Goal: Information Seeking & Learning: Learn about a topic

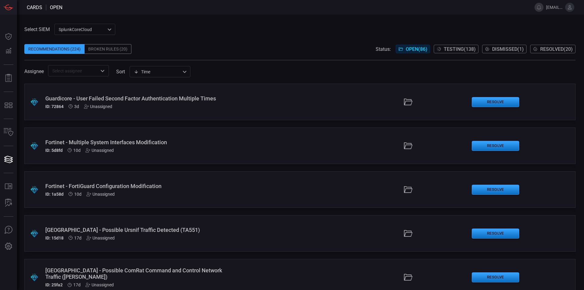
click at [77, 28] on div "SplunkCoreCloud f748d276-46a5-4bd3-b149-f2461a2fe2c5 ​" at bounding box center [84, 29] width 61 height 11
click at [73, 48] on li "Splunk TPE" at bounding box center [85, 52] width 61 height 10
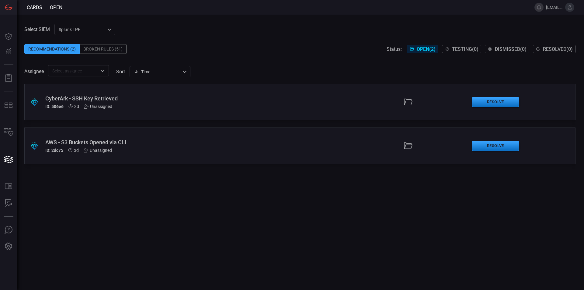
click at [110, 44] on span at bounding box center [299, 39] width 551 height 9
click at [108, 47] on div "Broken Rules (51)" at bounding box center [103, 49] width 47 height 10
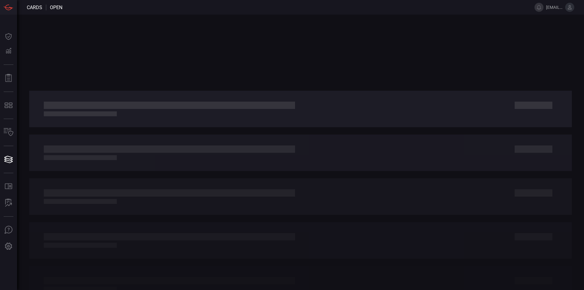
click at [252, 3] on span at bounding box center [294, 7] width 465 height 15
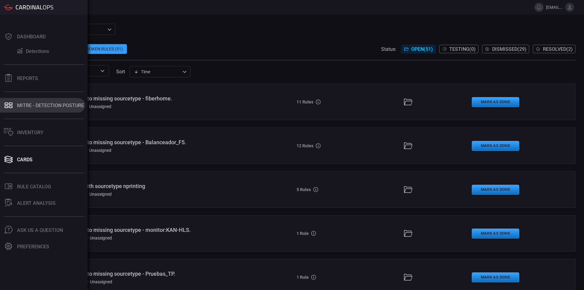
click at [34, 109] on button "MITRE - Detection Posture" at bounding box center [42, 105] width 85 height 15
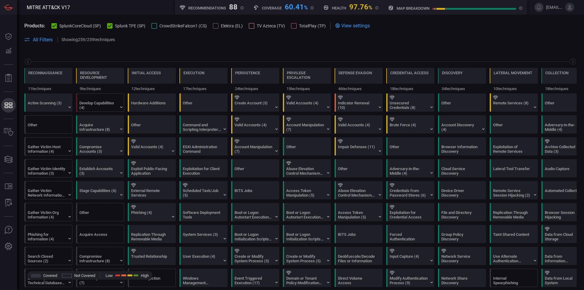
scroll to position [0, 80]
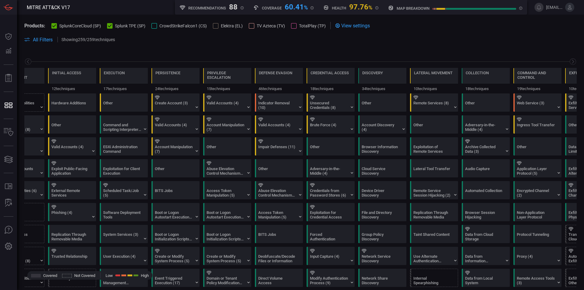
click at [75, 24] on span "SplunkCoreCloud (SP)" at bounding box center [80, 25] width 42 height 5
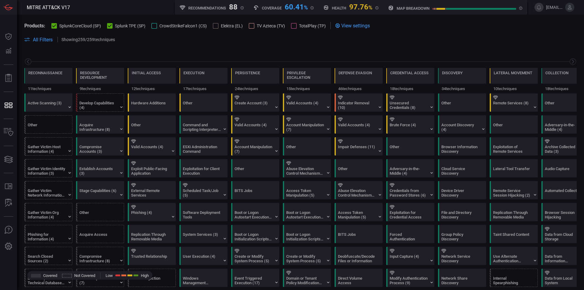
scroll to position [0, 80]
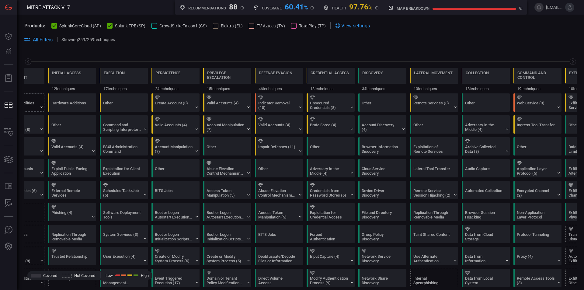
drag, startPoint x: 573, startPoint y: 43, endPoint x: 114, endPoint y: 23, distance: 459.2
click at [114, 23] on button "Splunk TPE (SP)" at bounding box center [126, 26] width 38 height 6
click at [71, 25] on span "SplunkCoreCloud (SP)" at bounding box center [80, 25] width 42 height 5
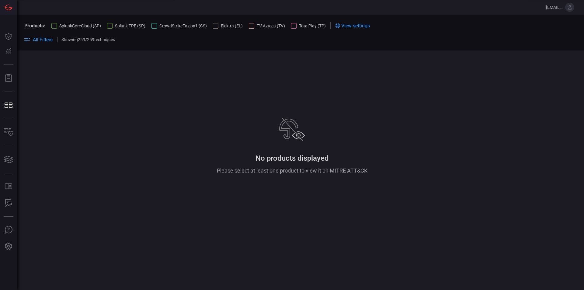
click at [108, 25] on div at bounding box center [109, 25] width 5 height 5
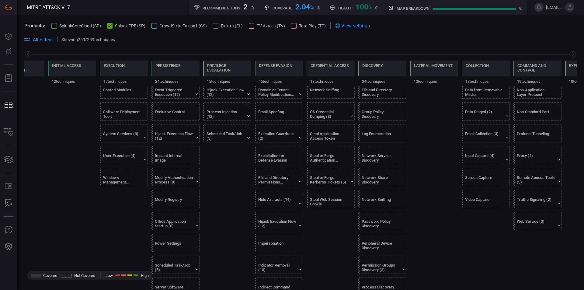
scroll to position [0, 0]
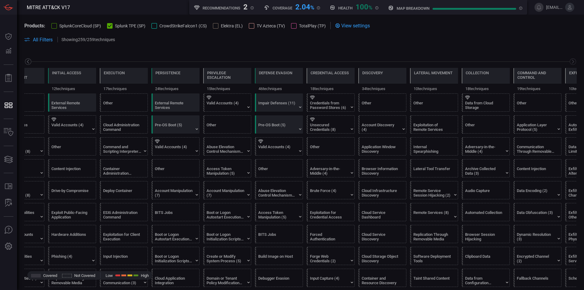
click at [27, 61] on icon at bounding box center [28, 62] width 8 height 8
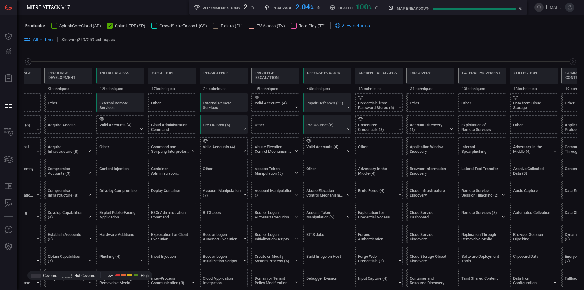
click at [27, 61] on icon at bounding box center [28, 62] width 8 height 8
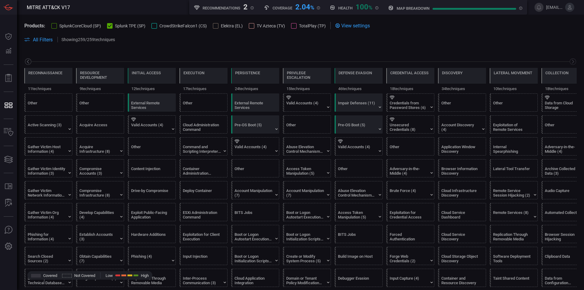
click at [27, 61] on icon at bounding box center [28, 62] width 8 height 8
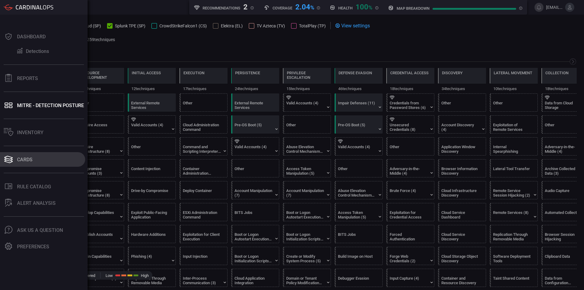
click at [27, 163] on button "Cards" at bounding box center [42, 159] width 85 height 15
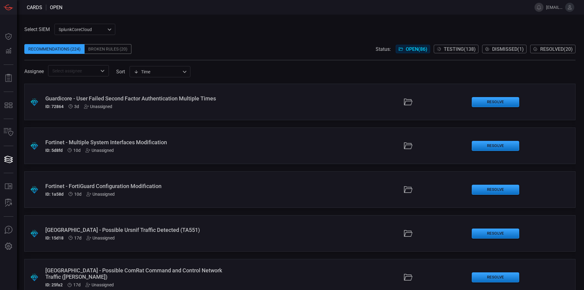
click at [108, 50] on div "Broken Rules (20)" at bounding box center [108, 49] width 47 height 10
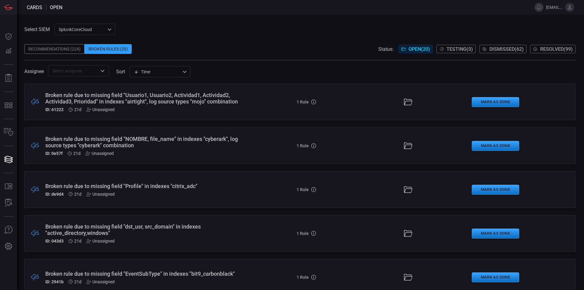
click at [90, 40] on span at bounding box center [299, 39] width 551 height 9
click at [91, 27] on div "SplunkCoreCloud f748d276-46a5-4bd3-b149-f2461a2fe2c5 ​" at bounding box center [84, 29] width 61 height 11
click at [85, 52] on li "Splunk TPE" at bounding box center [85, 52] width 61 height 10
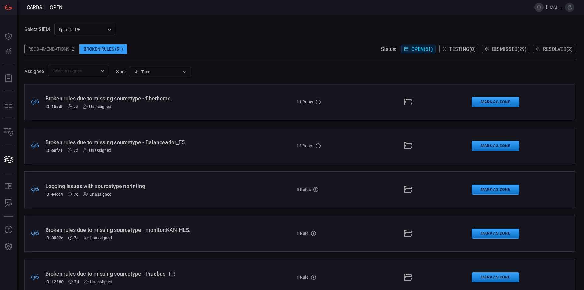
click at [205, 119] on div ".broken_cards_icon_0{fill:#39A4FF;} .broken_cards_icon_1{fill:none;stroke:#1918…" at bounding box center [299, 102] width 551 height 37
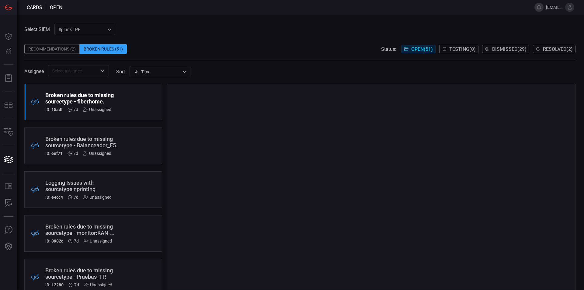
click at [197, 112] on div at bounding box center [371, 187] width 409 height 206
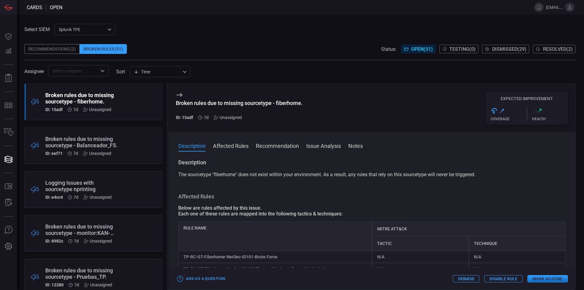
click at [126, 148] on div ".broken_cards_icon_0{fill:#39A4FF;} .broken_cards_icon_1{fill:none;stroke:#1918…" at bounding box center [93, 145] width 138 height 37
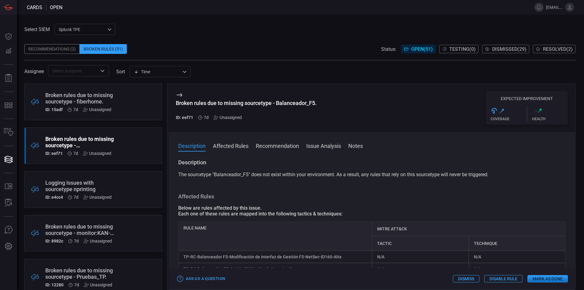
click at [266, 28] on div "Select SIEM Splunk TPE 1e2e8ad1-9f42-4d8b-bcd8-2b3f9d333f5b ​ Recommendations (…" at bounding box center [299, 50] width 551 height 53
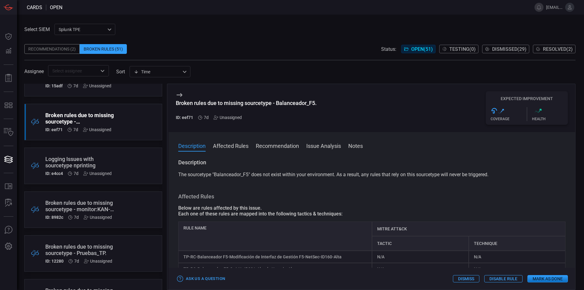
scroll to position [32, 0]
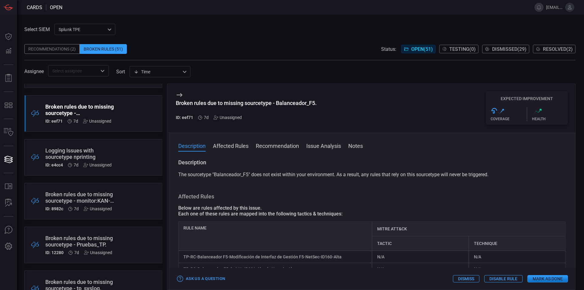
click at [144, 150] on div ".broken_cards_icon_0{fill:#39A4FF;} .broken_cards_icon_1{fill:none;stroke:#1918…" at bounding box center [93, 157] width 138 height 37
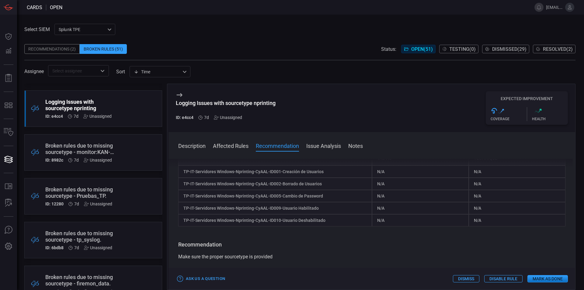
scroll to position [81, 0]
click at [124, 194] on div ".broken_cards_icon_0{fill:#39A4FF;} .broken_cards_icon_1{fill:none;stroke:#1918…" at bounding box center [93, 196] width 138 height 37
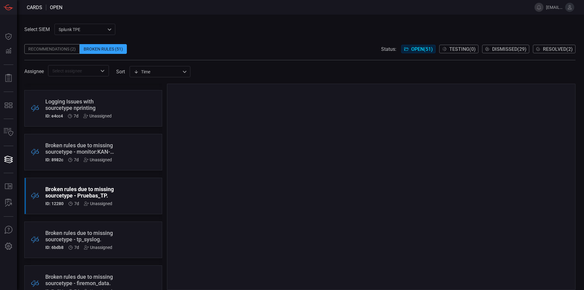
click at [119, 234] on div ".broken_cards_icon_0{fill:#39A4FF;} .broken_cards_icon_1{fill:none;stroke:#1918…" at bounding box center [93, 239] width 138 height 37
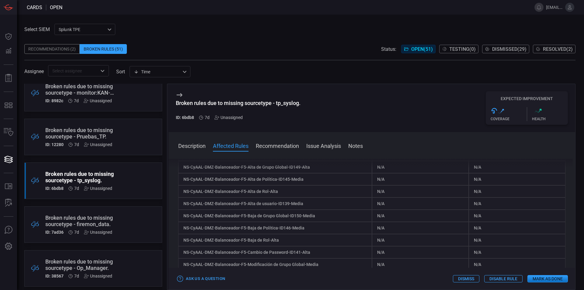
scroll to position [90, 0]
